Goal: Task Accomplishment & Management: Manage account settings

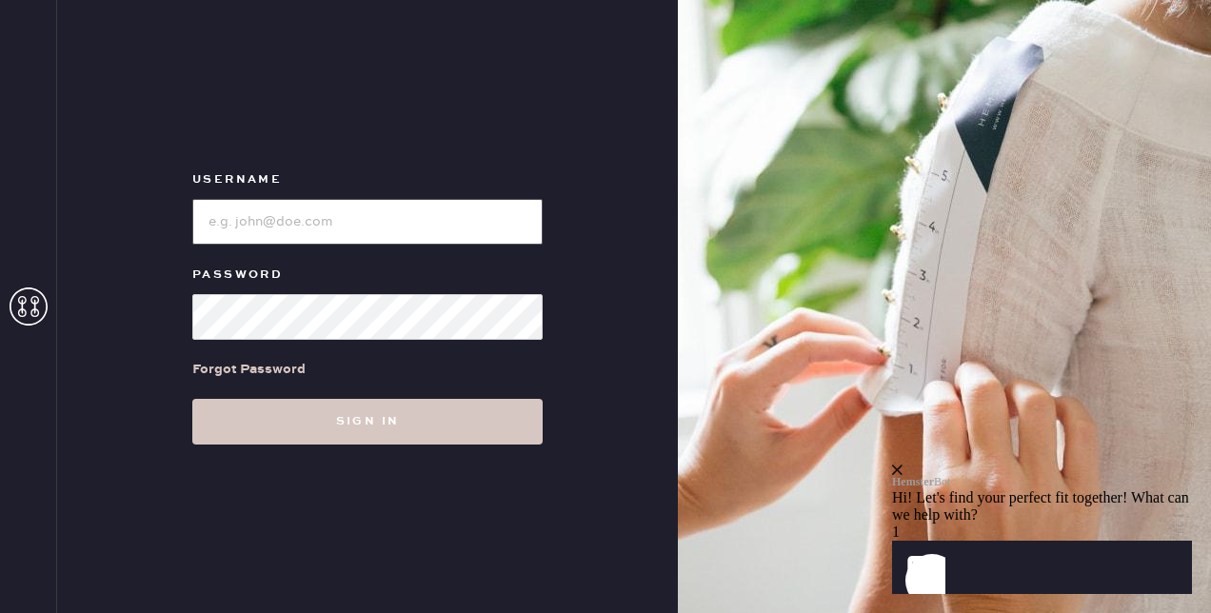
click at [363, 233] on input "loginName" at bounding box center [367, 222] width 350 height 46
type input "kothari.alli@gmail.com"
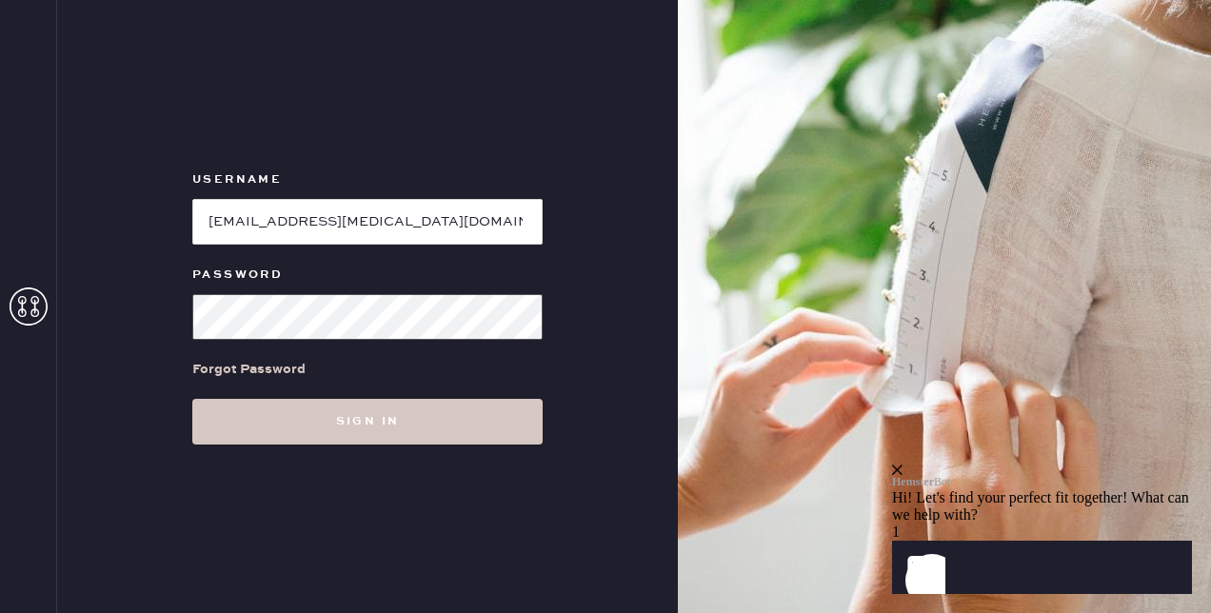
click at [192, 399] on button "Sign in" at bounding box center [367, 422] width 350 height 46
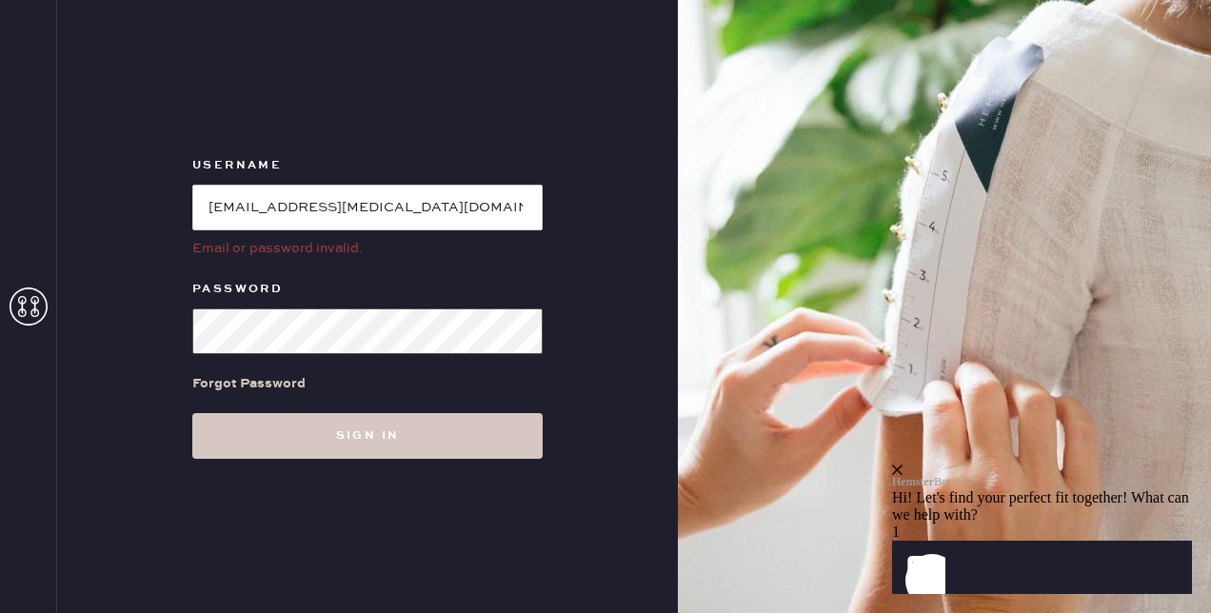
click at [192, 413] on button "Sign in" at bounding box center [367, 436] width 350 height 46
click at [261, 384] on div "Forgot Password" at bounding box center [248, 383] width 113 height 21
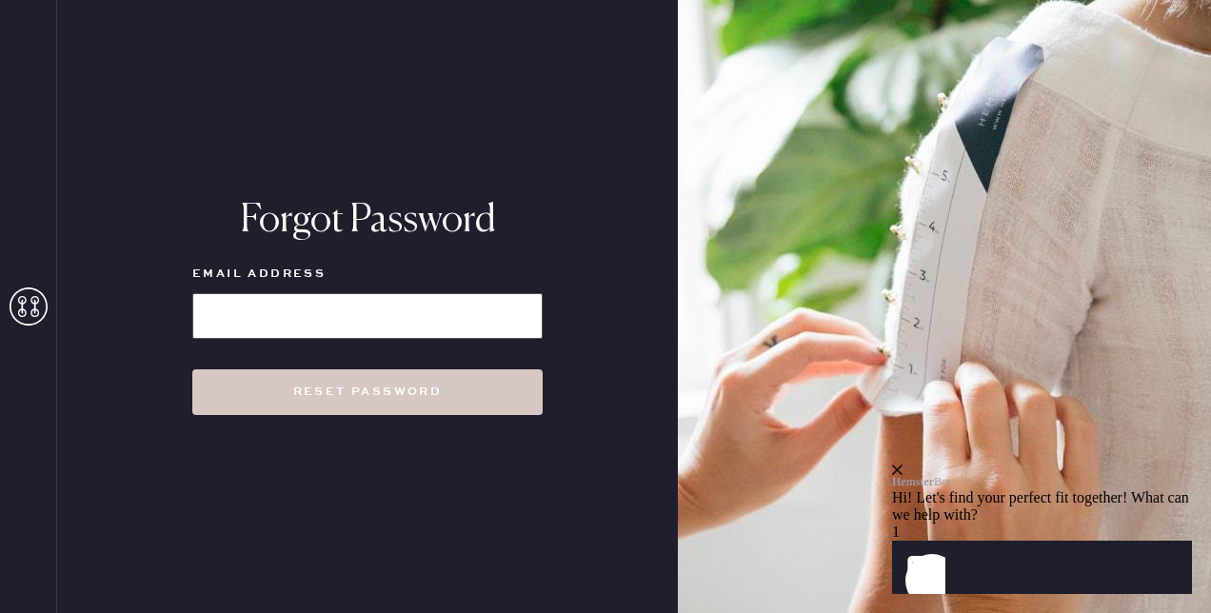
click at [486, 301] on input at bounding box center [367, 316] width 350 height 46
type input "[EMAIL_ADDRESS][MEDICAL_DATA][DOMAIN_NAME]"
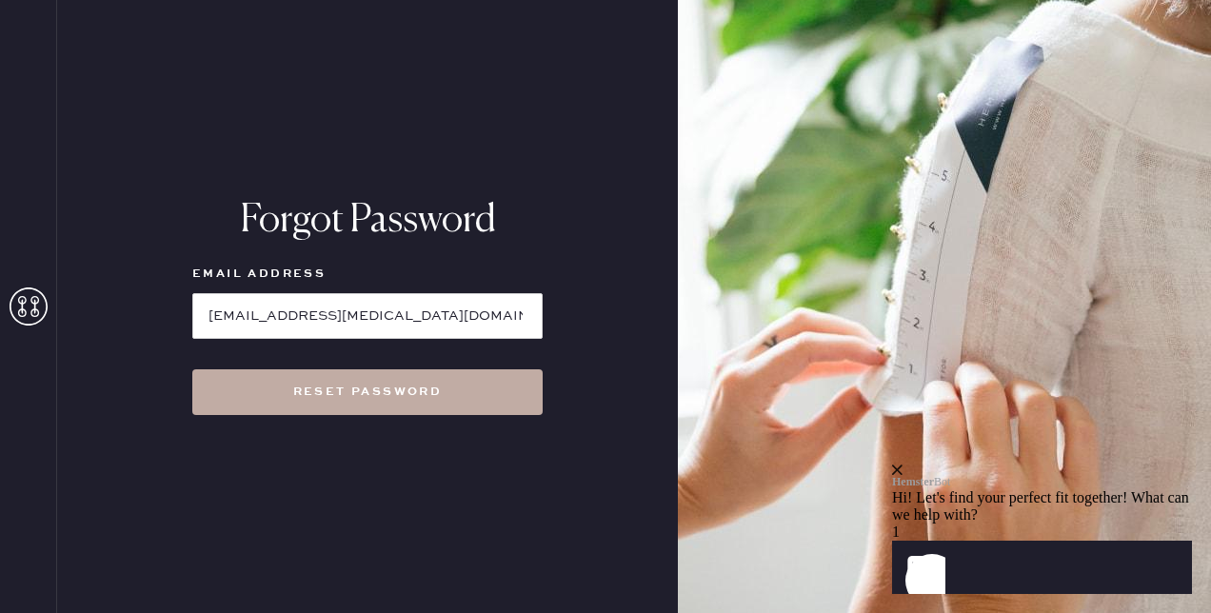
click at [419, 394] on button "Reset Password" at bounding box center [367, 392] width 350 height 46
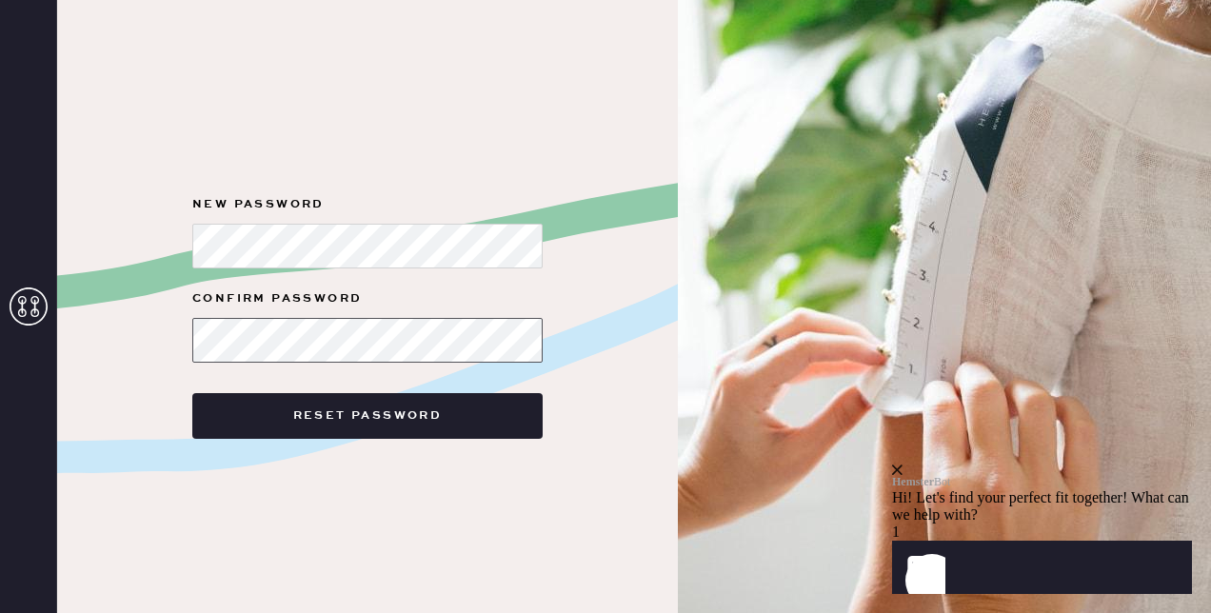
click at [192, 393] on button "Reset Password" at bounding box center [367, 416] width 350 height 46
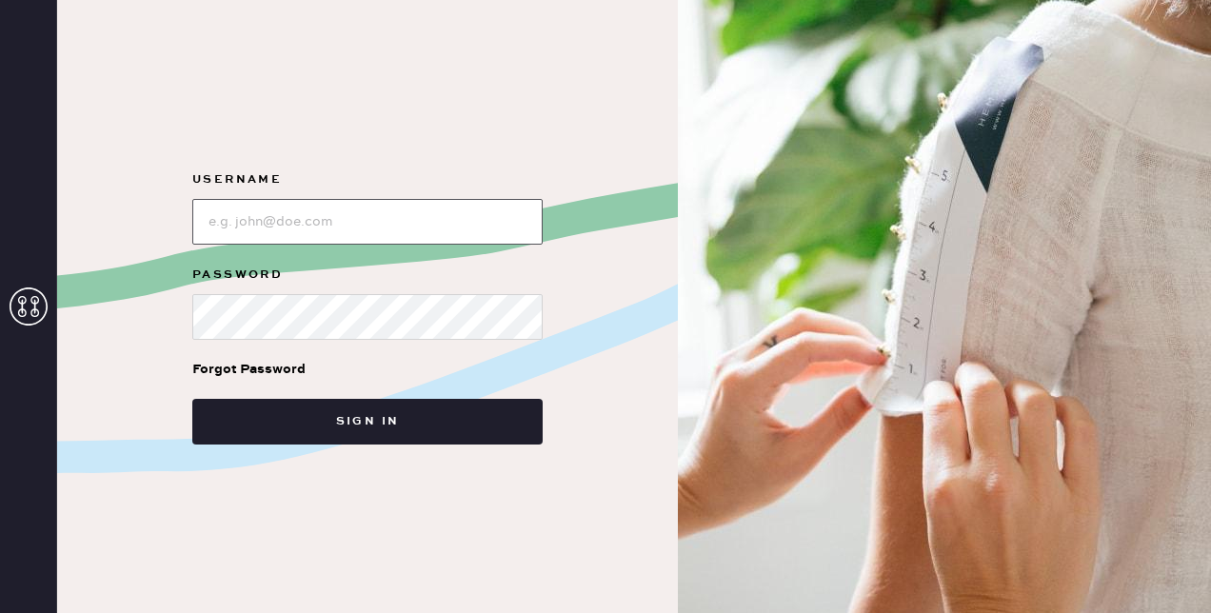
click at [421, 224] on input "loginName" at bounding box center [367, 222] width 350 height 46
type input "kothari.alli@gmail.com"
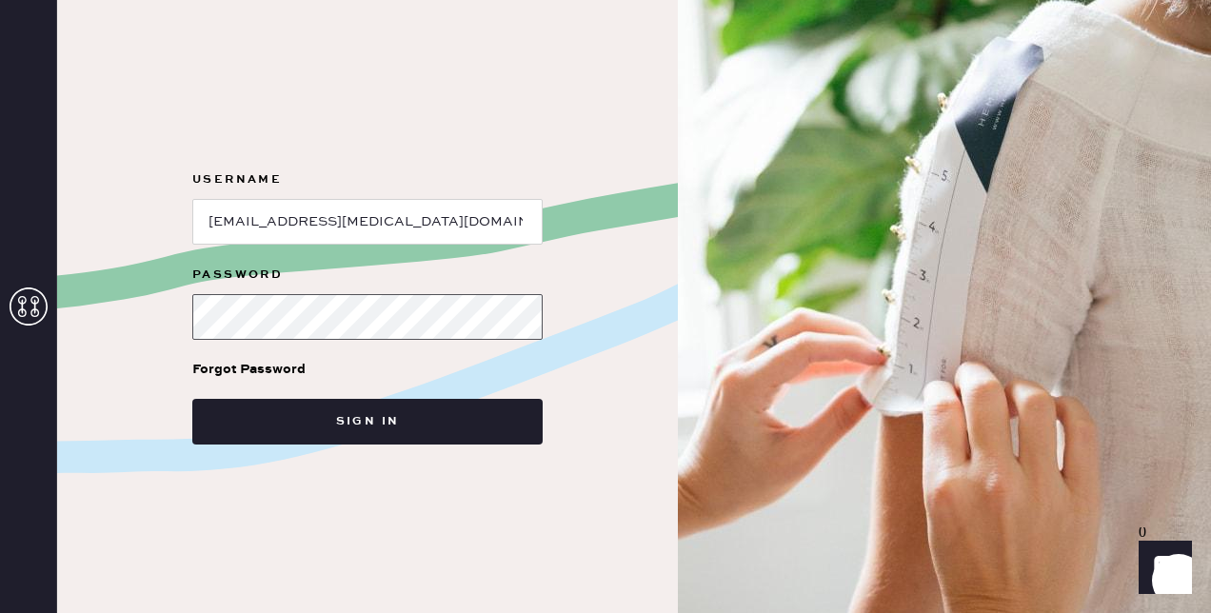
click at [192, 399] on button "Sign in" at bounding box center [367, 422] width 350 height 46
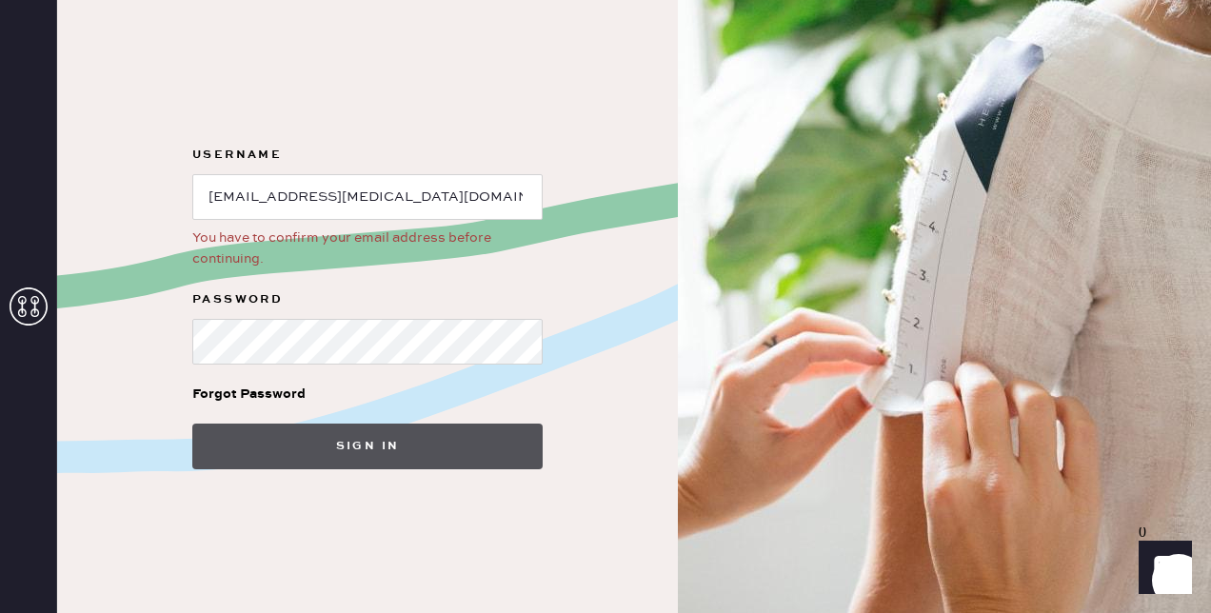
click at [362, 444] on button "Sign in" at bounding box center [367, 447] width 350 height 46
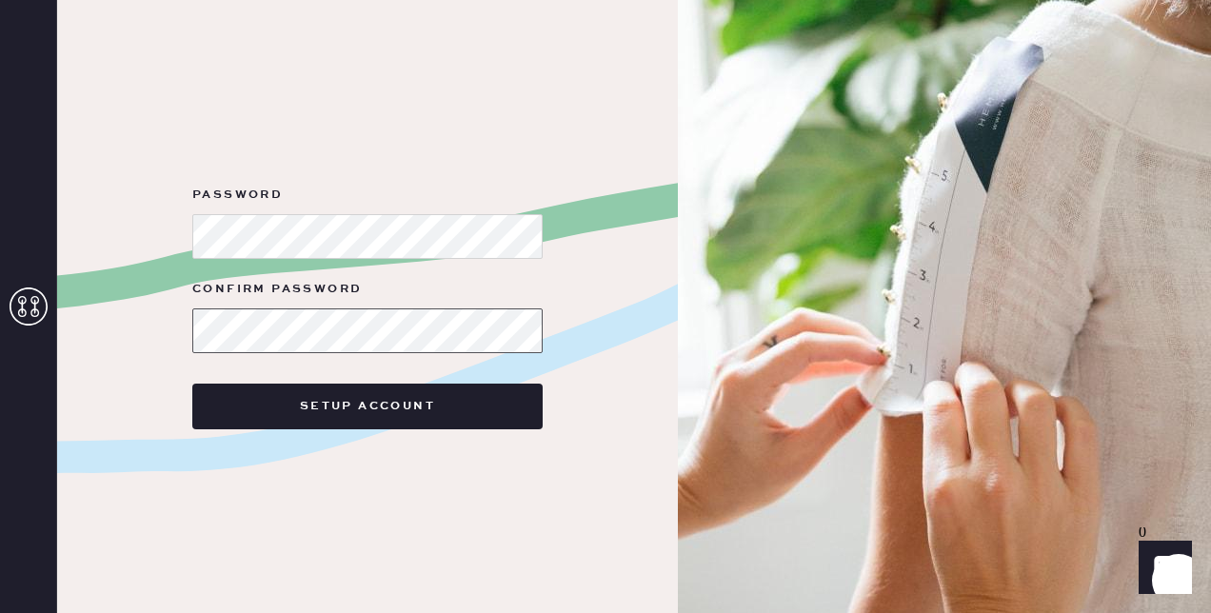
click at [192, 384] on button "Setup Account" at bounding box center [367, 407] width 350 height 46
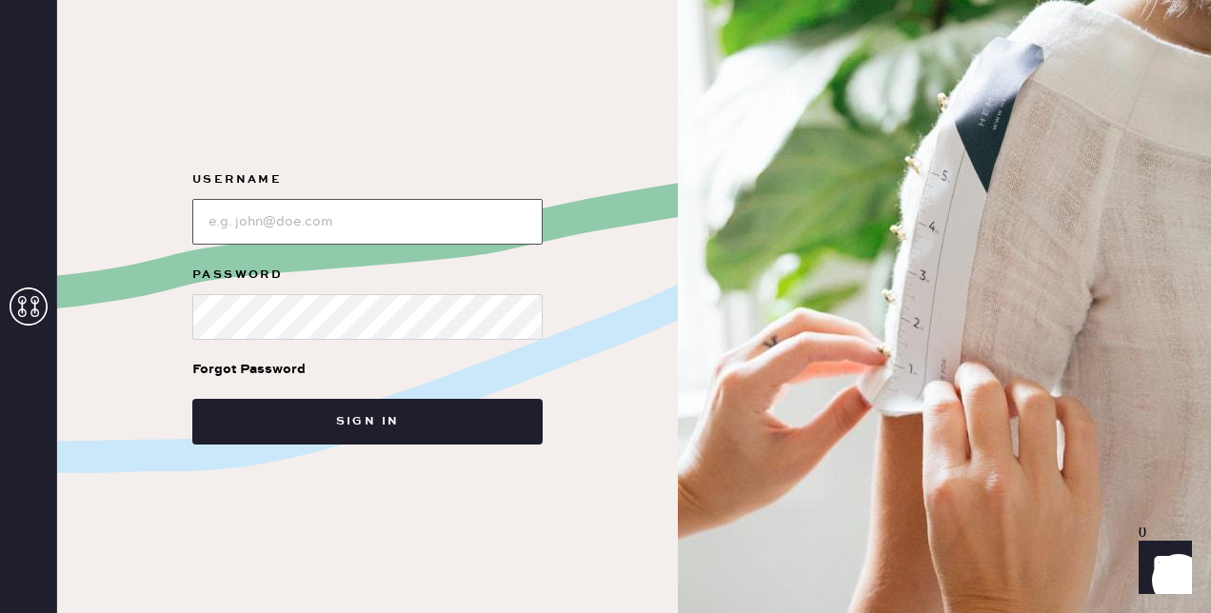
click at [311, 219] on input "loginName" at bounding box center [367, 222] width 350 height 46
type input "[EMAIL_ADDRESS][MEDICAL_DATA][DOMAIN_NAME]"
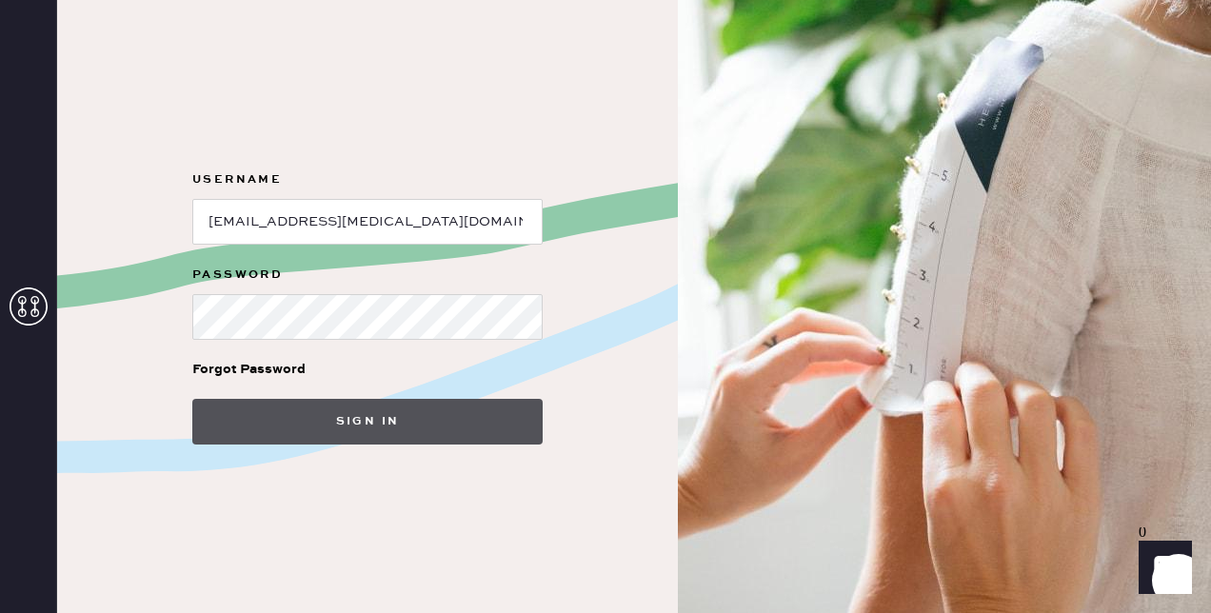
click at [420, 430] on button "Sign in" at bounding box center [367, 422] width 350 height 46
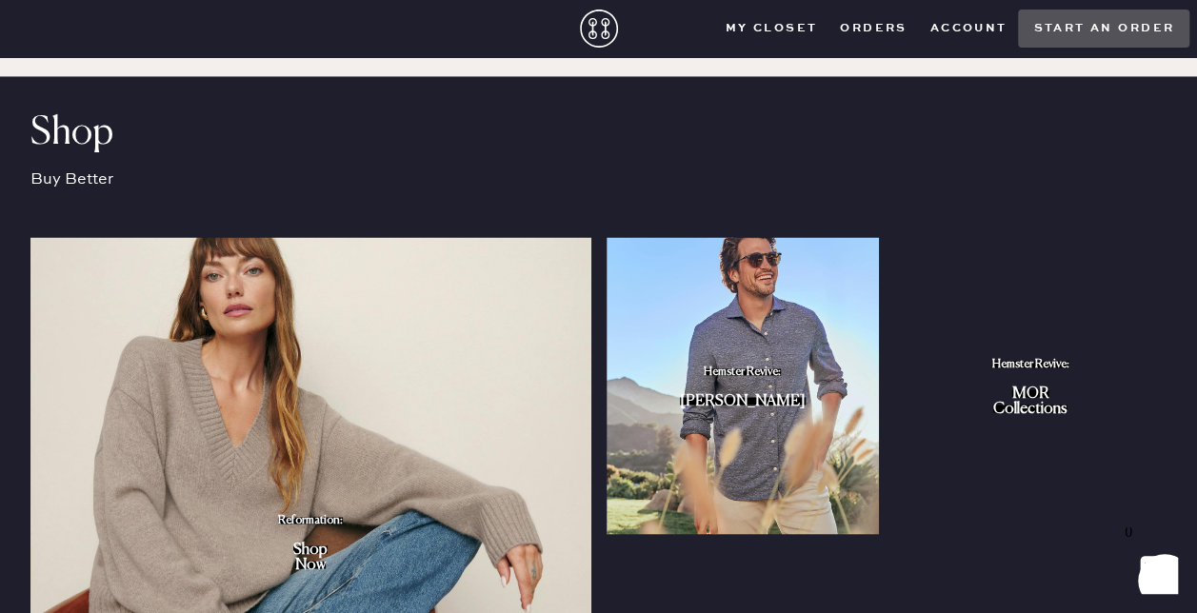
scroll to position [1465, 0]
